Goal: Information Seeking & Learning: Check status

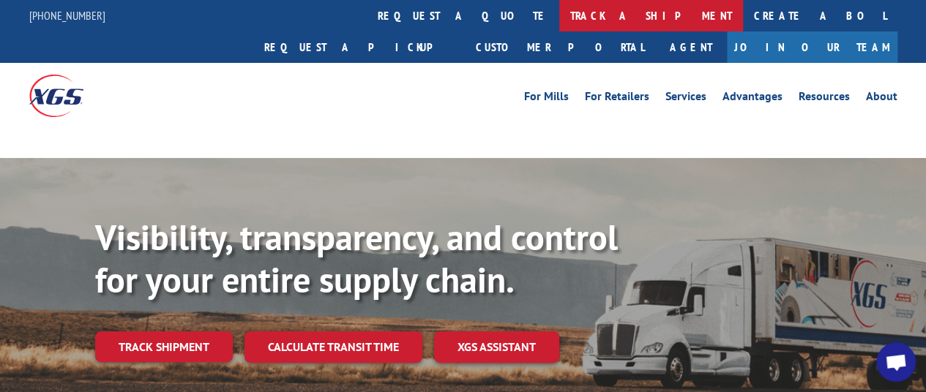
click at [559, 15] on link "track a shipment" at bounding box center [651, 15] width 184 height 31
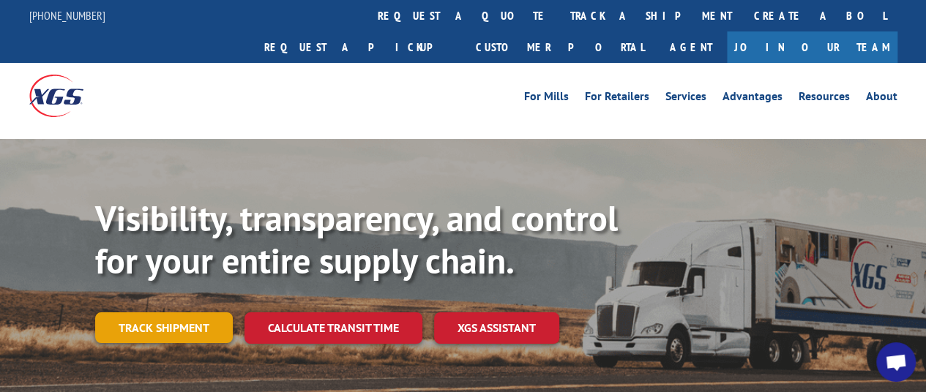
click at [144, 313] on link "Track shipment" at bounding box center [164, 328] width 138 height 31
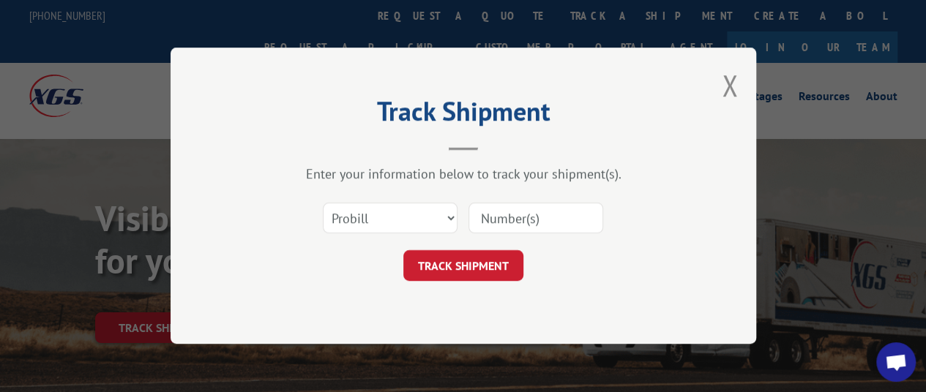
click at [539, 212] on input at bounding box center [536, 219] width 135 height 31
type input "17592663"
click at [485, 286] on div "Track Shipment Enter your information below to track your shipment(s). Select c…" at bounding box center [464, 196] width 586 height 297
click at [489, 275] on button "TRACK SHIPMENT" at bounding box center [463, 266] width 120 height 31
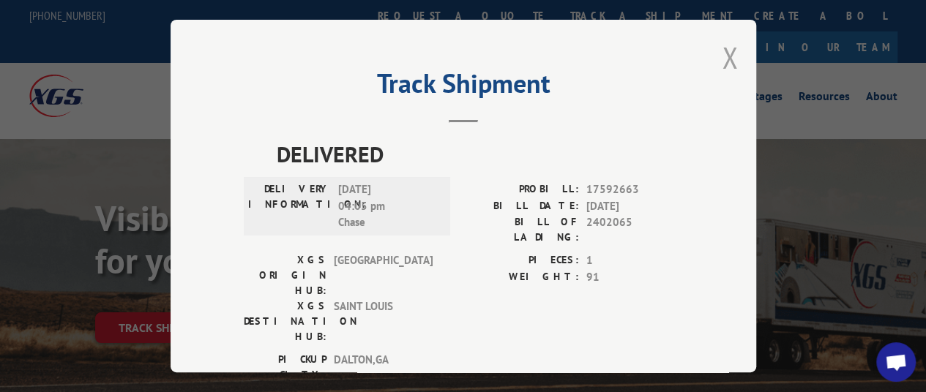
click at [723, 50] on button "Close modal" at bounding box center [730, 57] width 16 height 39
